Goal: Find specific page/section: Find specific page/section

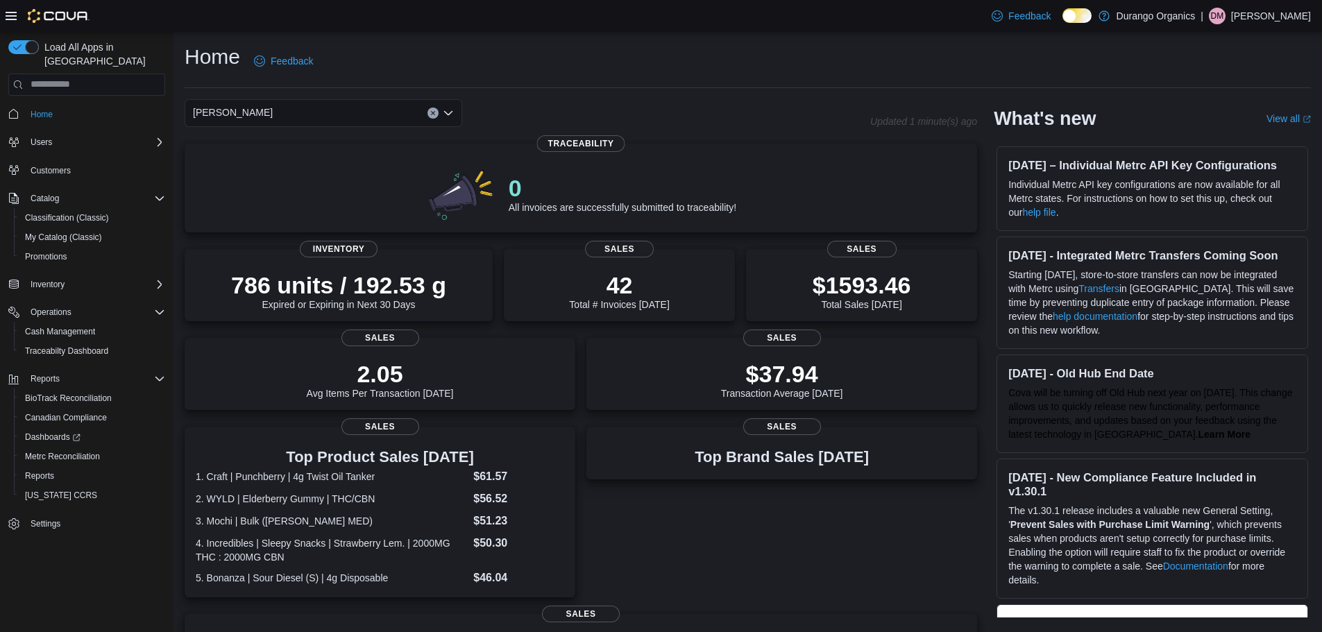
click at [328, 112] on div "[PERSON_NAME]" at bounding box center [324, 113] width 278 height 28
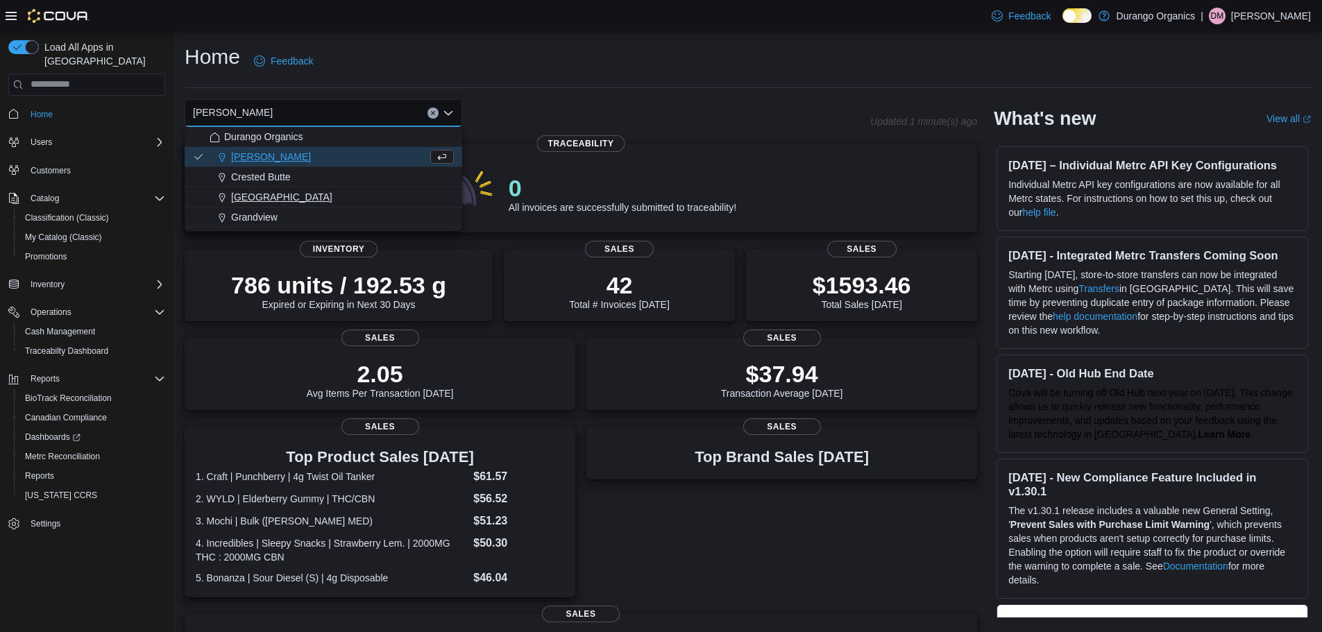
click at [261, 201] on span "[GEOGRAPHIC_DATA]" at bounding box center [281, 197] width 101 height 14
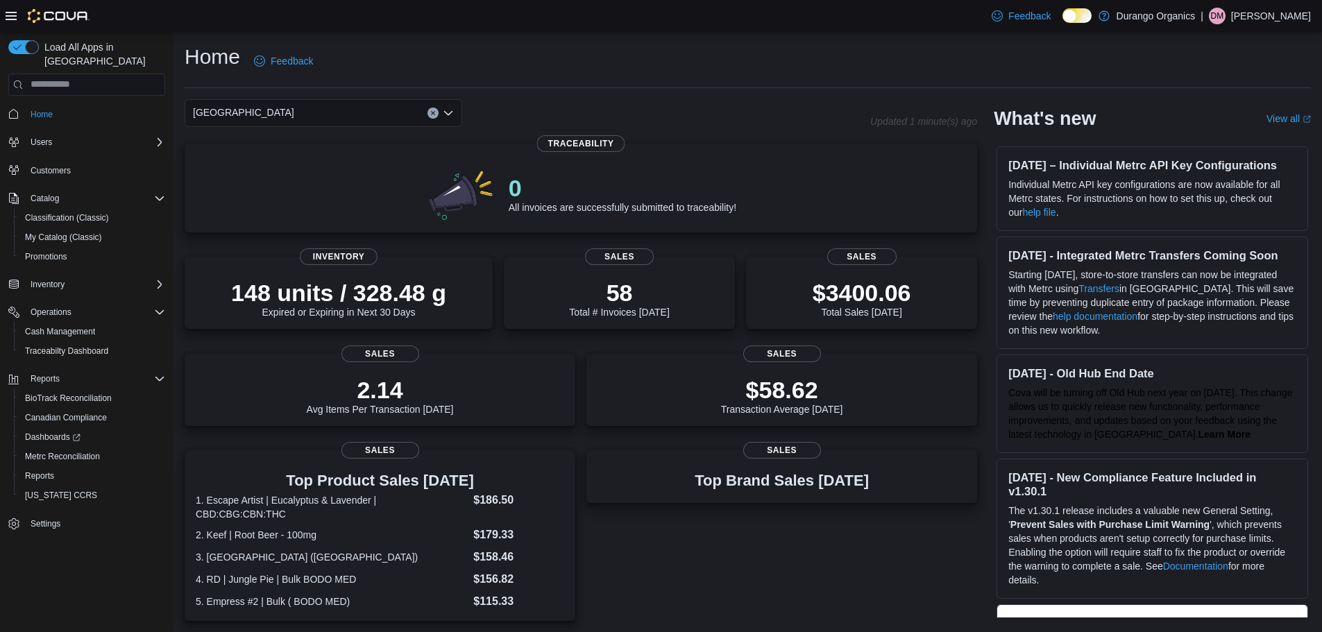
click at [306, 105] on div "Durango Combo box. Selected. [GEOGRAPHIC_DATA]. Press Backspace to delete [GEOG…" at bounding box center [324, 113] width 278 height 28
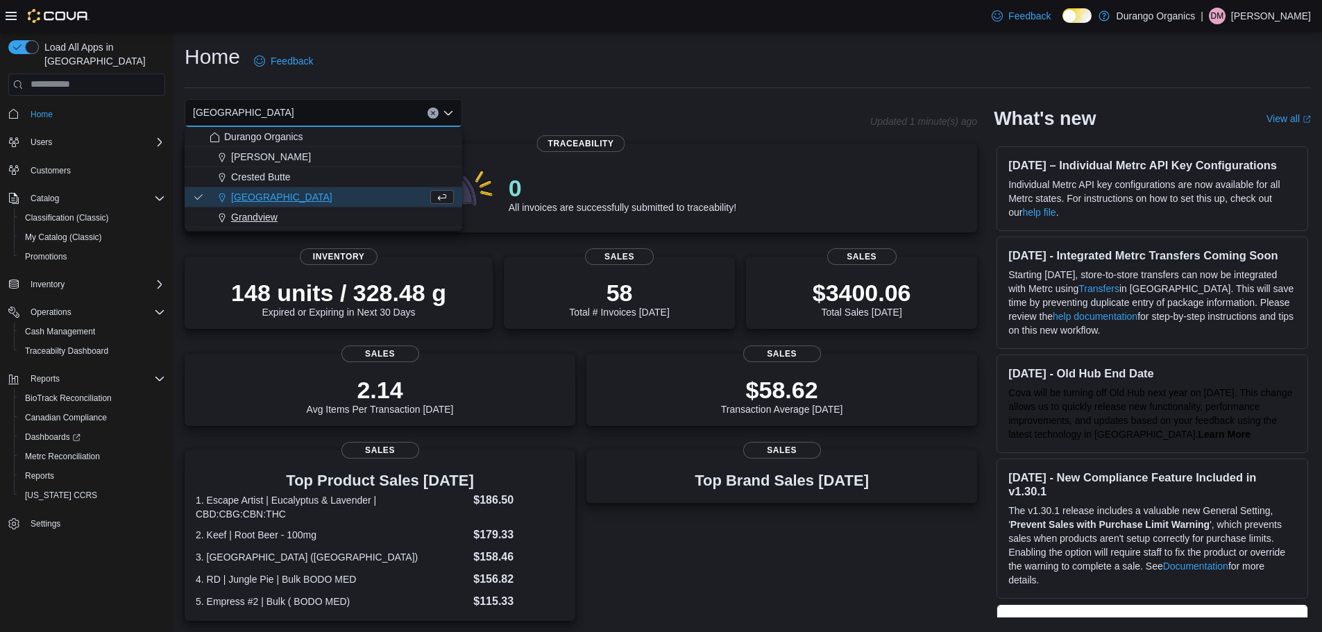
click at [269, 214] on span "Grandview" at bounding box center [254, 217] width 46 height 14
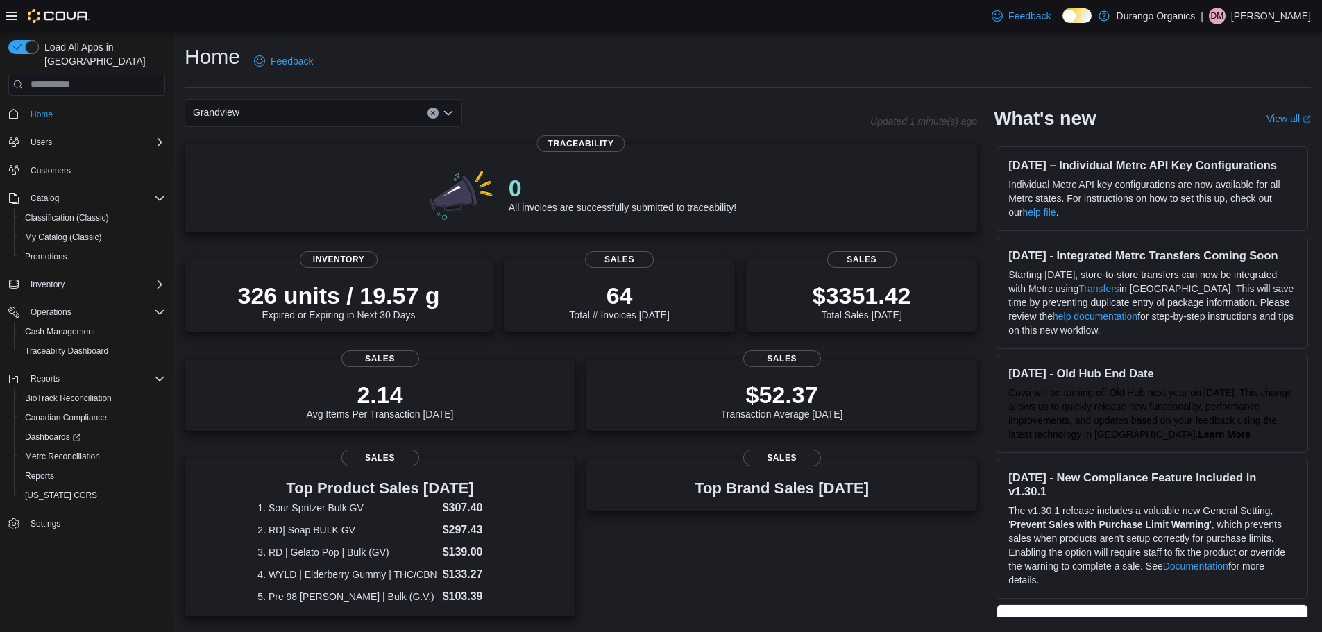
click at [355, 109] on div "Grandview Combo box. Selected. [GEOGRAPHIC_DATA]. Press Backspace to delete [GE…" at bounding box center [324, 113] width 278 height 28
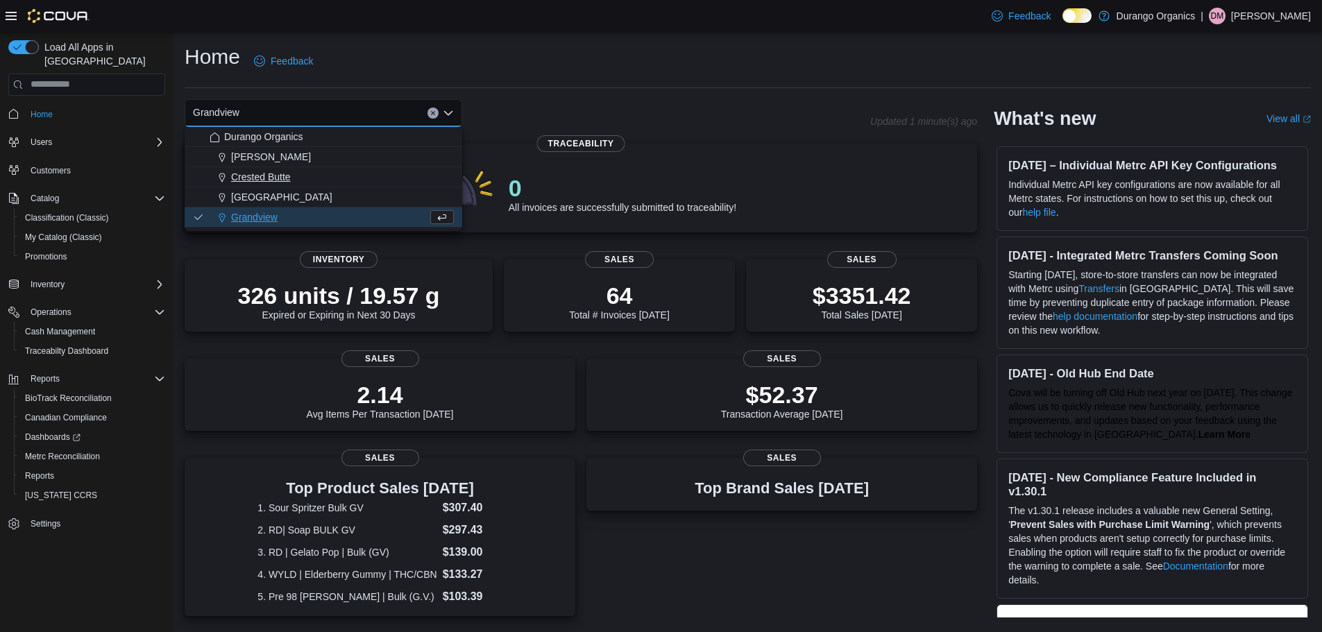
click at [253, 178] on span "Crested Butte" at bounding box center [261, 177] width 60 height 14
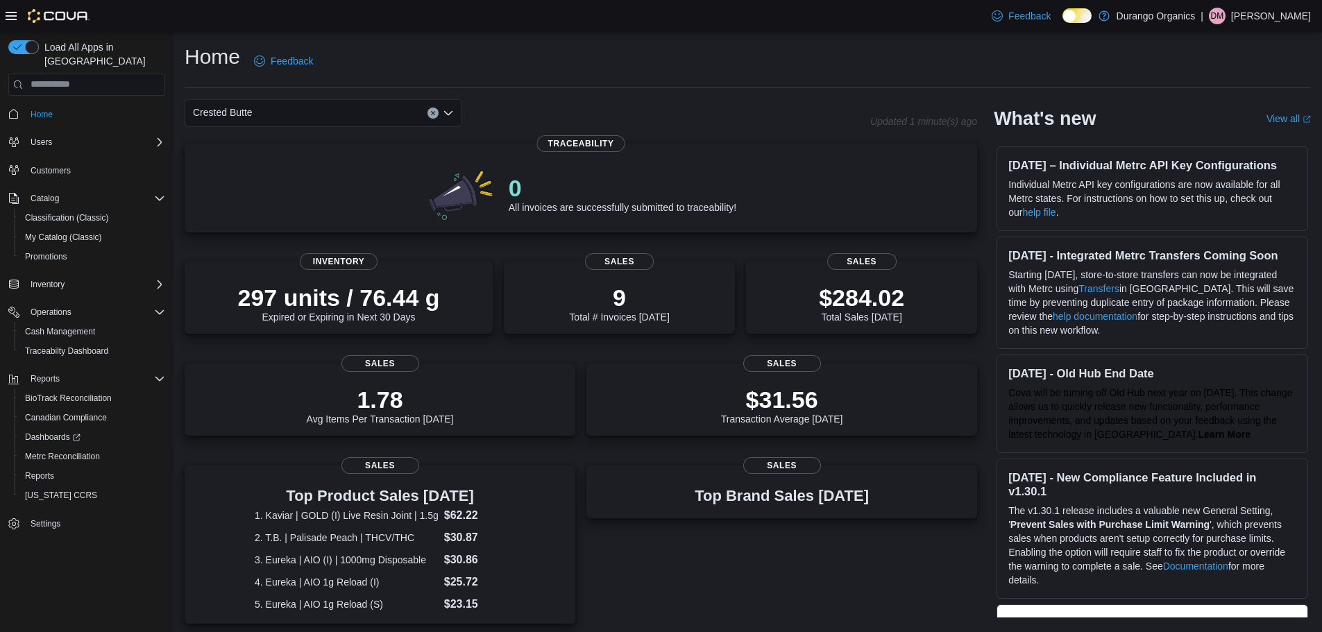
click at [292, 105] on div "Crested Butte Combo box. Selected. Crested Butte. Press Backspace to delete Cre…" at bounding box center [324, 113] width 278 height 28
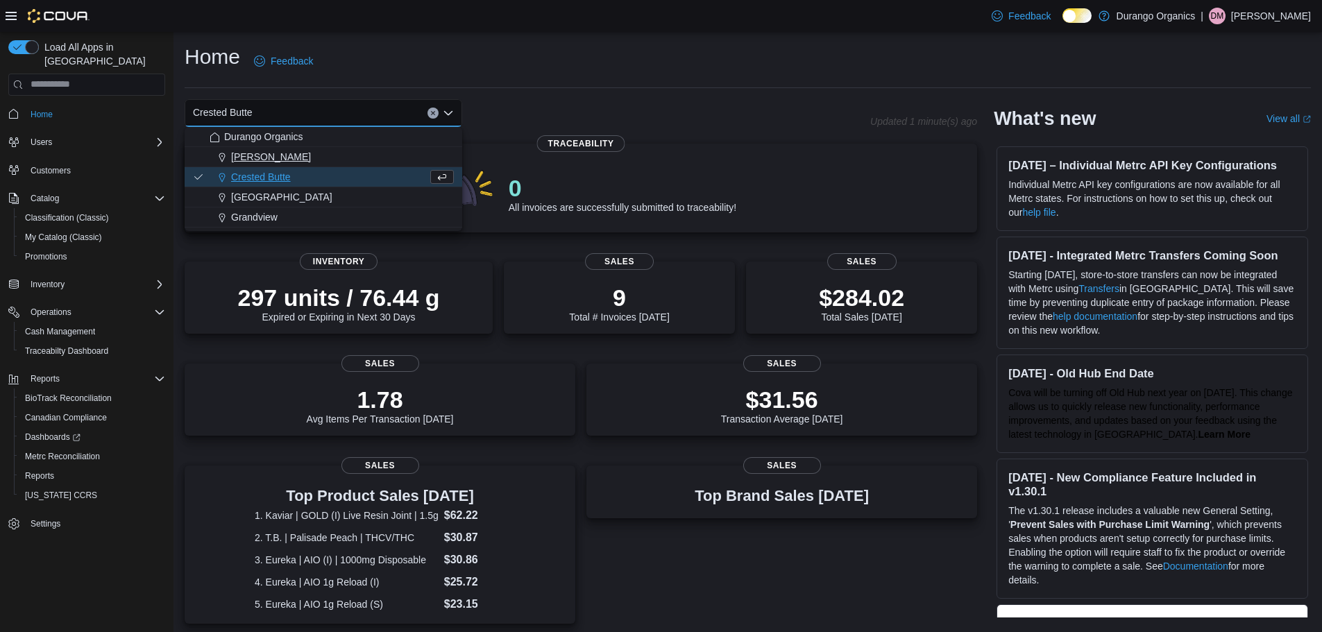
click at [253, 158] on span "[PERSON_NAME]" at bounding box center [271, 157] width 80 height 14
